Goal: Information Seeking & Learning: Learn about a topic

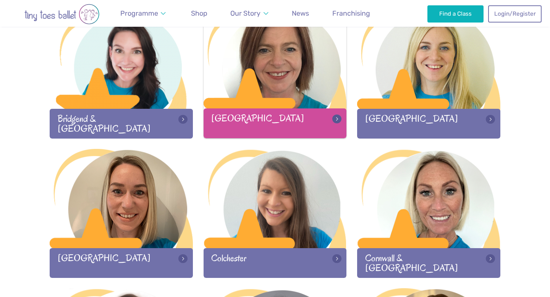
scroll to position [245, 0]
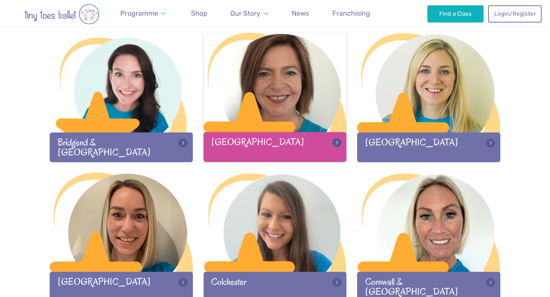
click at [271, 145] on div "[GEOGRAPHIC_DATA]" at bounding box center [275, 146] width 143 height 29
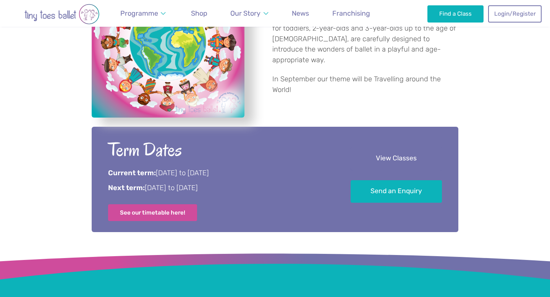
click at [361, 156] on link "View Classes" at bounding box center [396, 158] width 91 height 23
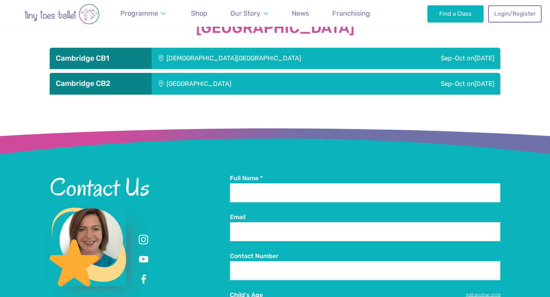
click at [322, 65] on div "St Matthew's Church" at bounding box center [274, 58] width 245 height 21
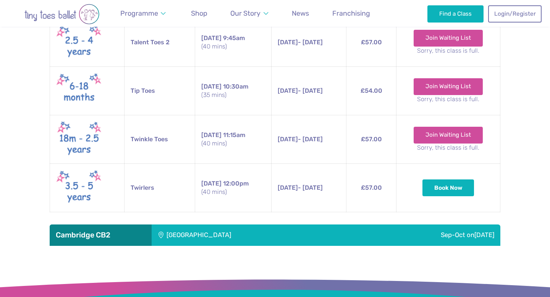
scroll to position [1403, 0]
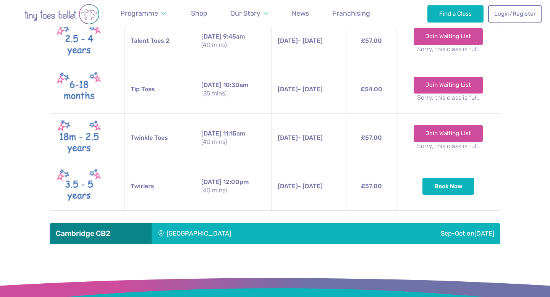
click at [314, 229] on div "Trumpington Village Hall" at bounding box center [250, 233] width 197 height 21
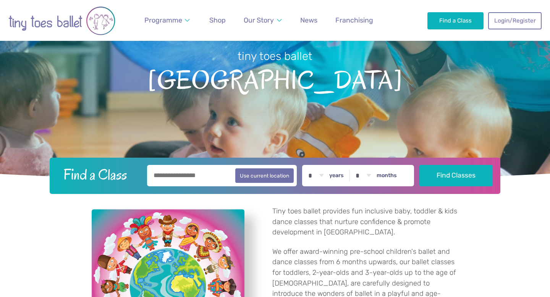
scroll to position [0, 0]
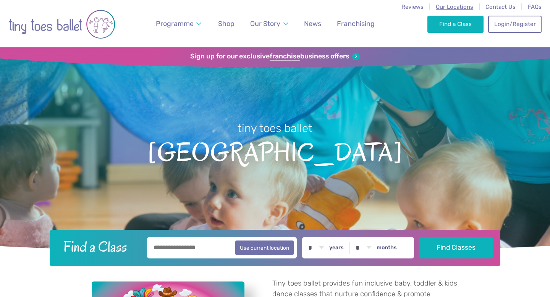
click at [451, 9] on span "Our Locations" at bounding box center [454, 6] width 37 height 7
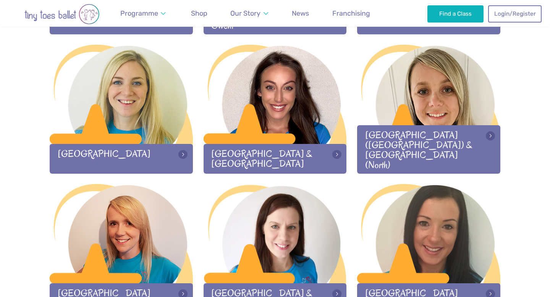
scroll to position [741, 0]
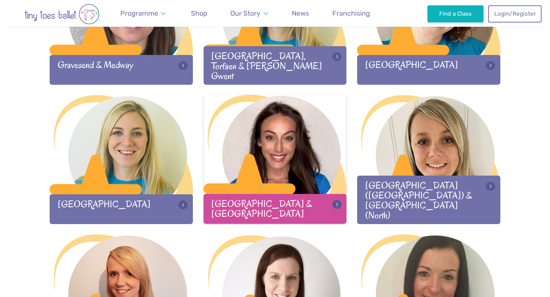
click at [326, 124] on div at bounding box center [275, 145] width 143 height 101
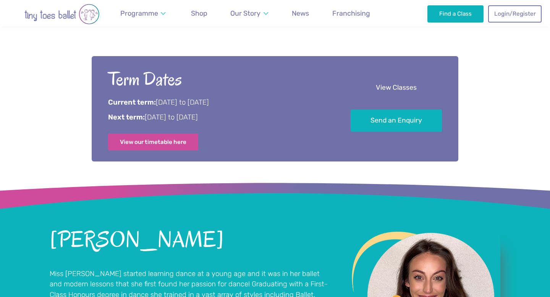
click at [390, 81] on link "View Classes" at bounding box center [396, 88] width 91 height 23
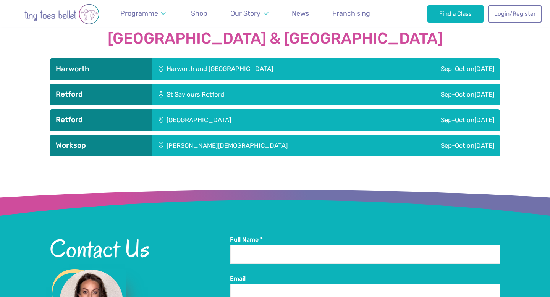
click at [386, 58] on div "Sep-Oct on Friday" at bounding box center [441, 68] width 119 height 21
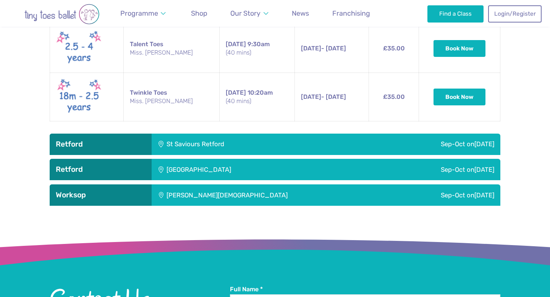
scroll to position [1041, 0]
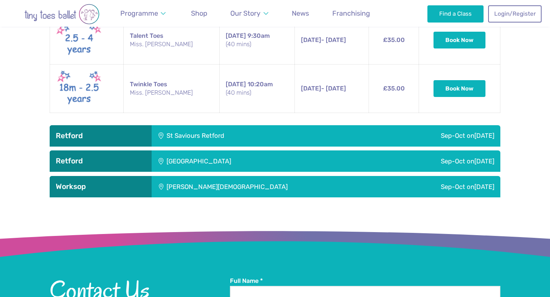
click at [379, 133] on div "Sep-Oct on Wednesday" at bounding box center [421, 135] width 159 height 21
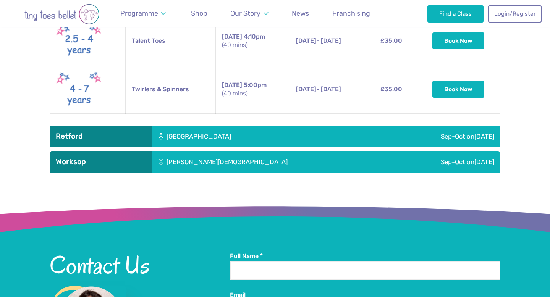
scroll to position [1227, 0]
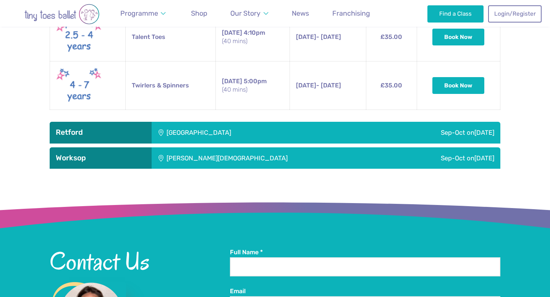
click at [379, 123] on div "Sep-Oct on Saturday" at bounding box center [425, 132] width 152 height 21
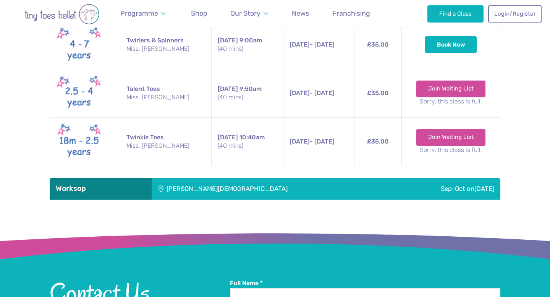
scroll to position [1410, 0]
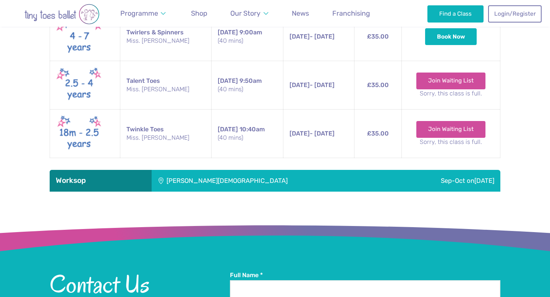
click at [390, 170] on div "Sep-Oct on Tuesday" at bounding box center [445, 180] width 110 height 21
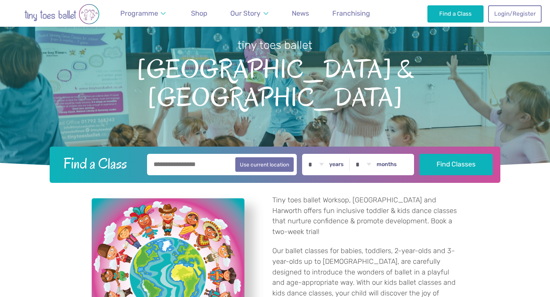
scroll to position [0, 0]
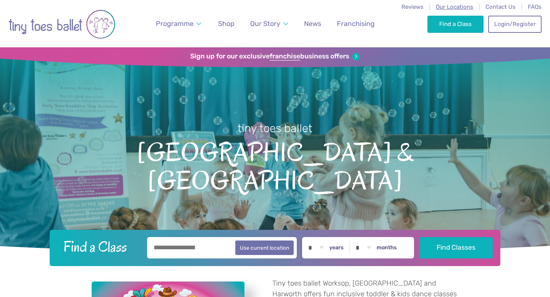
click at [446, 7] on span "Our Locations" at bounding box center [454, 6] width 37 height 7
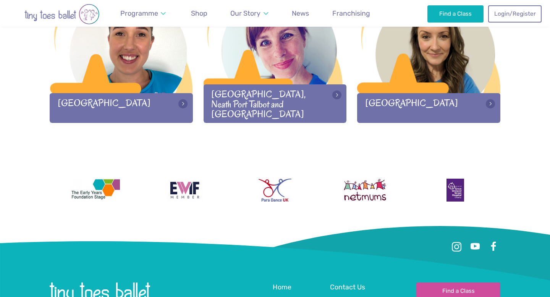
scroll to position [1069, 0]
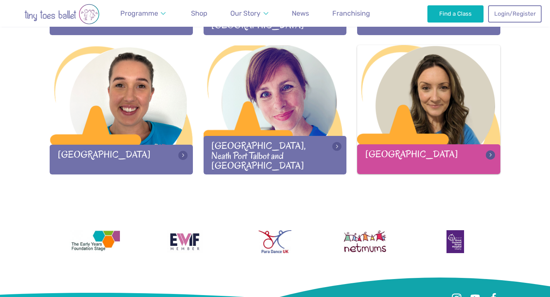
click at [428, 131] on div at bounding box center [428, 95] width 143 height 101
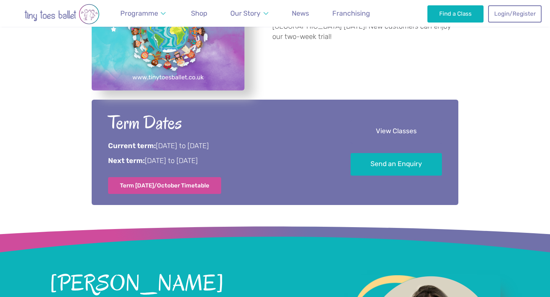
click at [395, 132] on link "View Classes" at bounding box center [396, 131] width 91 height 23
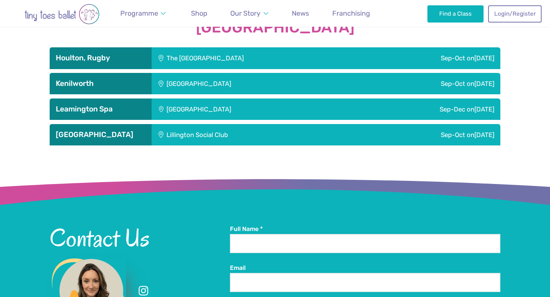
click at [393, 60] on div "Sep-Oct [DATE]" at bounding box center [431, 57] width 140 height 21
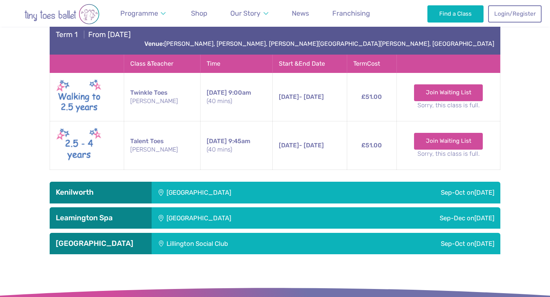
scroll to position [1186, 0]
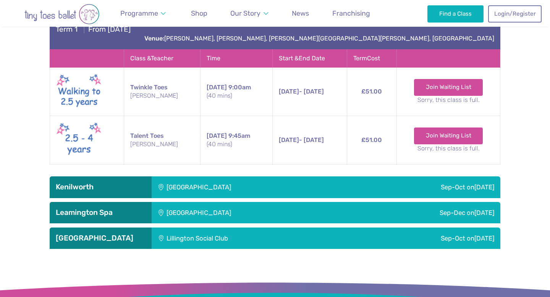
click at [364, 178] on div "Sep-Oct [DATE]" at bounding box center [425, 187] width 152 height 21
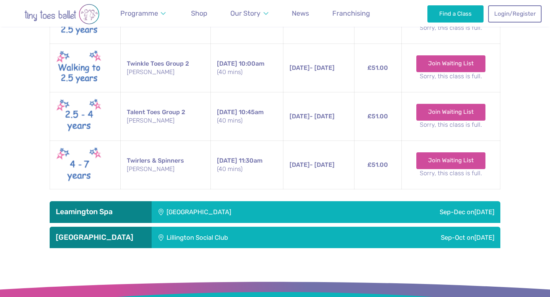
scroll to position [1508, 0]
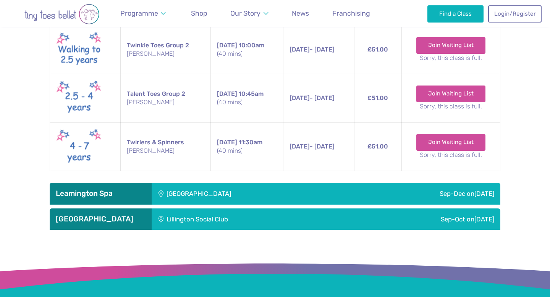
click at [365, 190] on div "Sep-Dec [DATE]" at bounding box center [423, 193] width 153 height 21
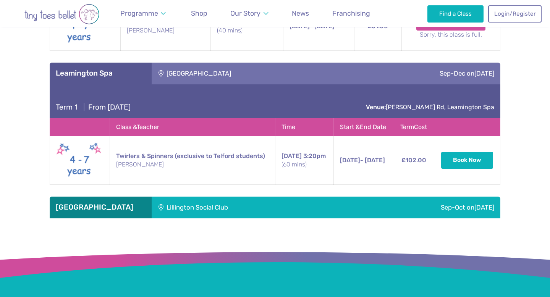
scroll to position [1642, 0]
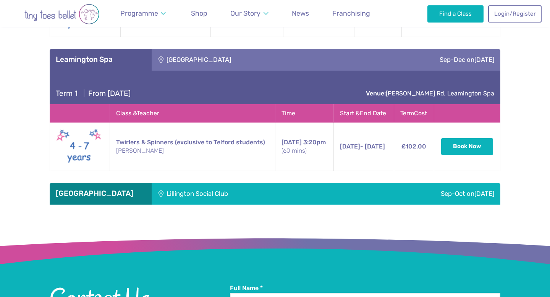
click at [364, 187] on div "Sep-Oct [DATE]" at bounding box center [423, 193] width 155 height 21
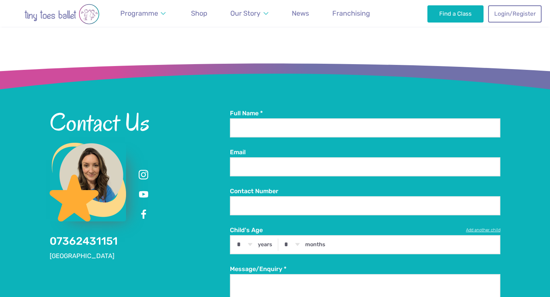
scroll to position [2024, 0]
